Goal: Task Accomplishment & Management: Manage account settings

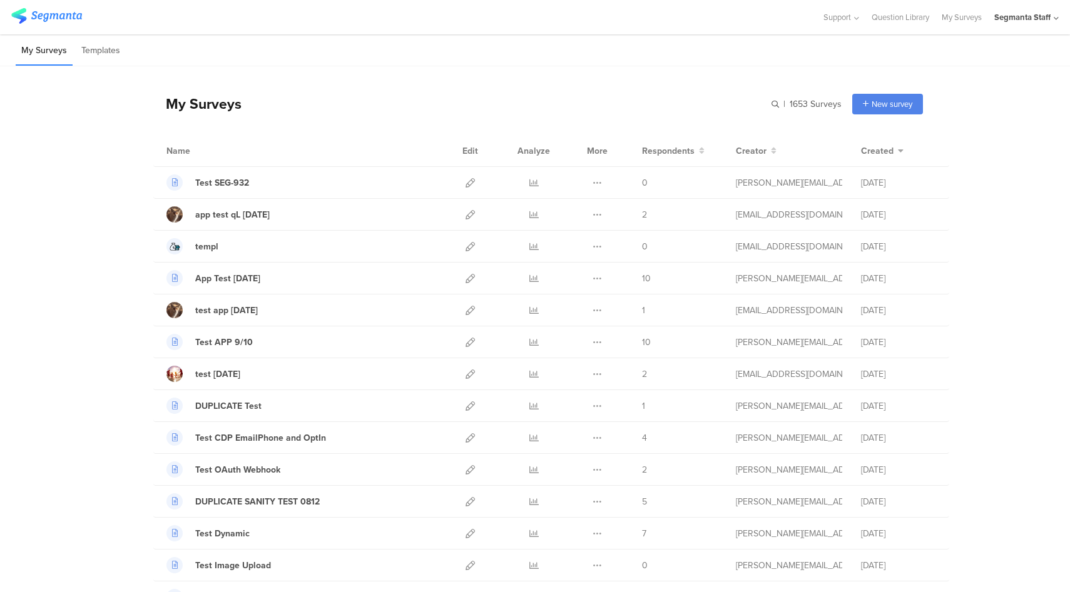
click at [1055, 21] on icon at bounding box center [1056, 18] width 5 height 9
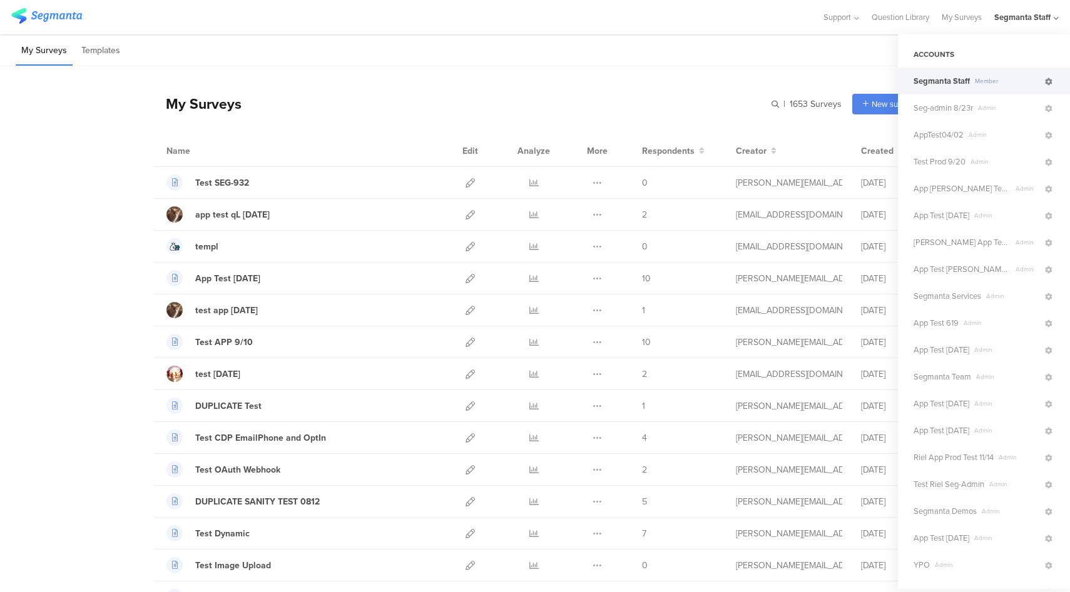
click at [1045, 84] on icon at bounding box center [1049, 82] width 8 height 8
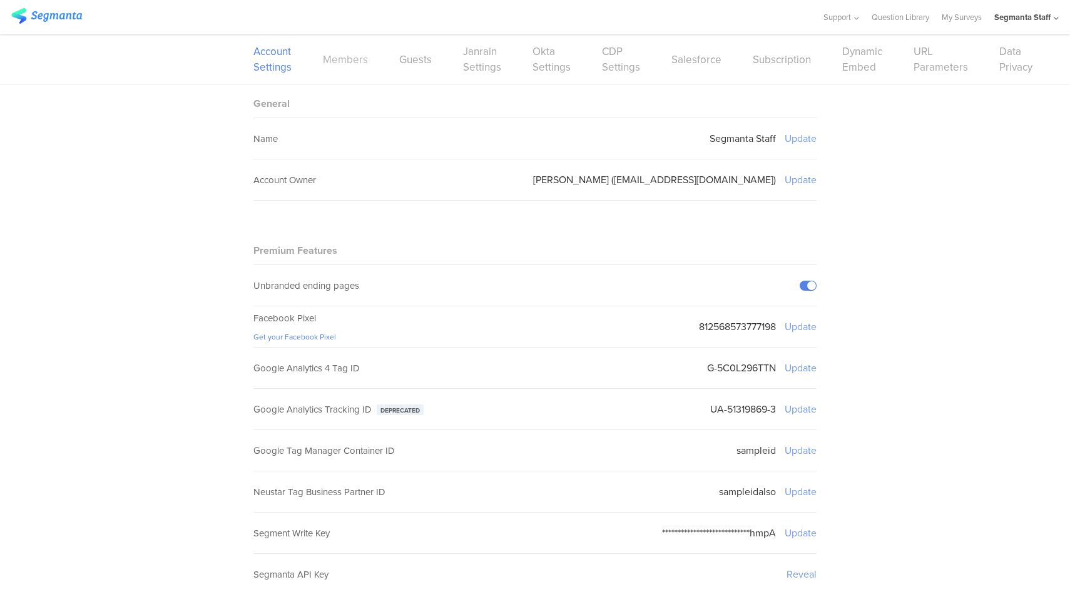
click at [357, 64] on link "Members" at bounding box center [345, 60] width 45 height 16
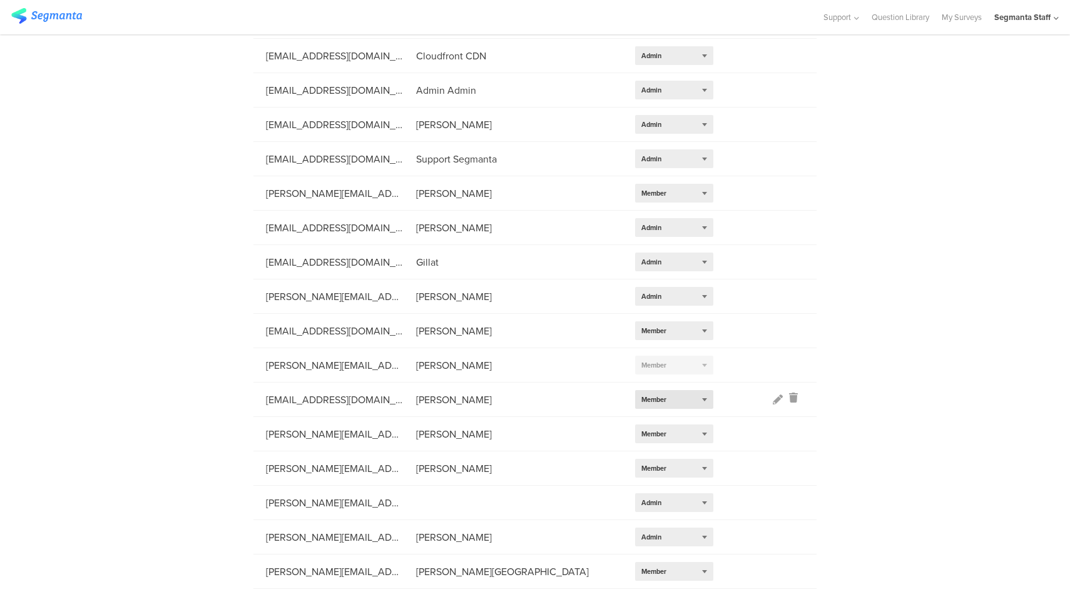
scroll to position [210, 0]
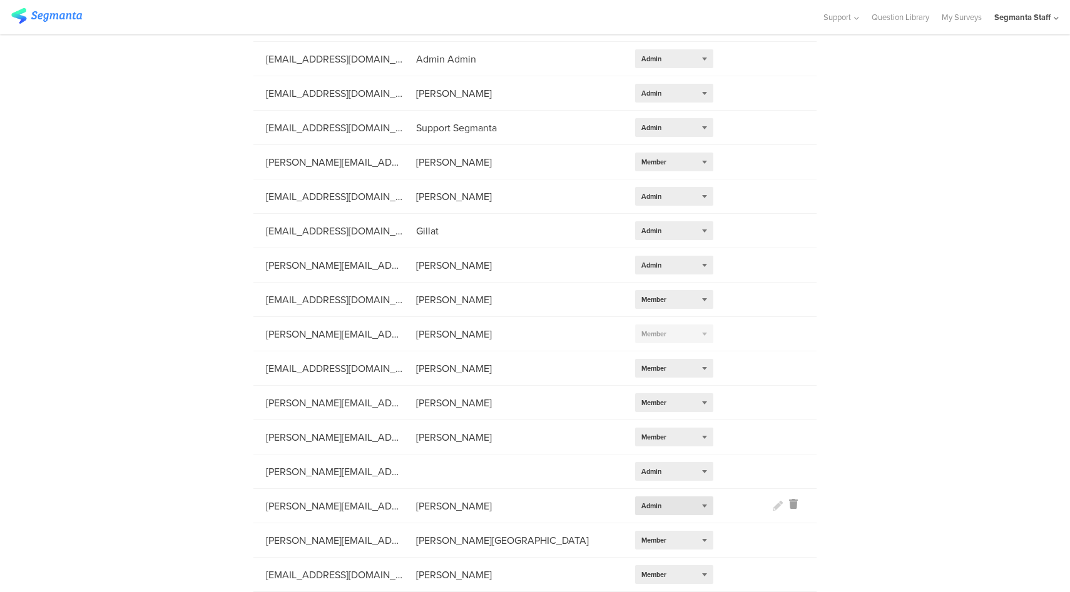
click at [689, 506] on div "Select role... Admin" at bounding box center [674, 506] width 78 height 19
click at [664, 546] on div "Member" at bounding box center [674, 544] width 78 height 19
click at [686, 508] on div "Select role... Member" at bounding box center [674, 506] width 78 height 19
click at [678, 526] on div "Admin" at bounding box center [674, 525] width 78 height 19
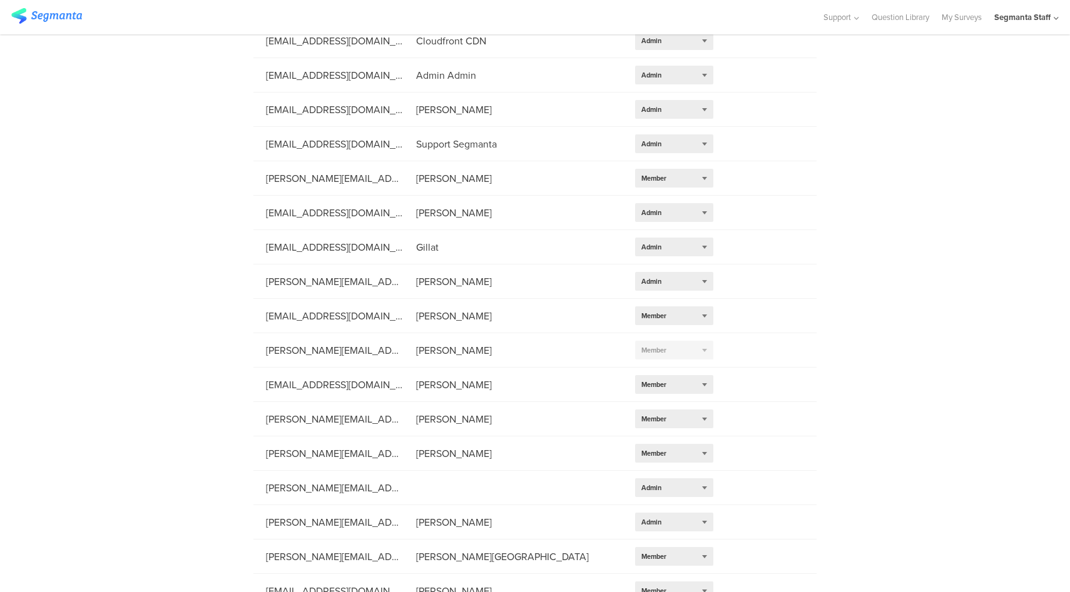
scroll to position [0, 0]
